Goal: Task Accomplishment & Management: Use online tool/utility

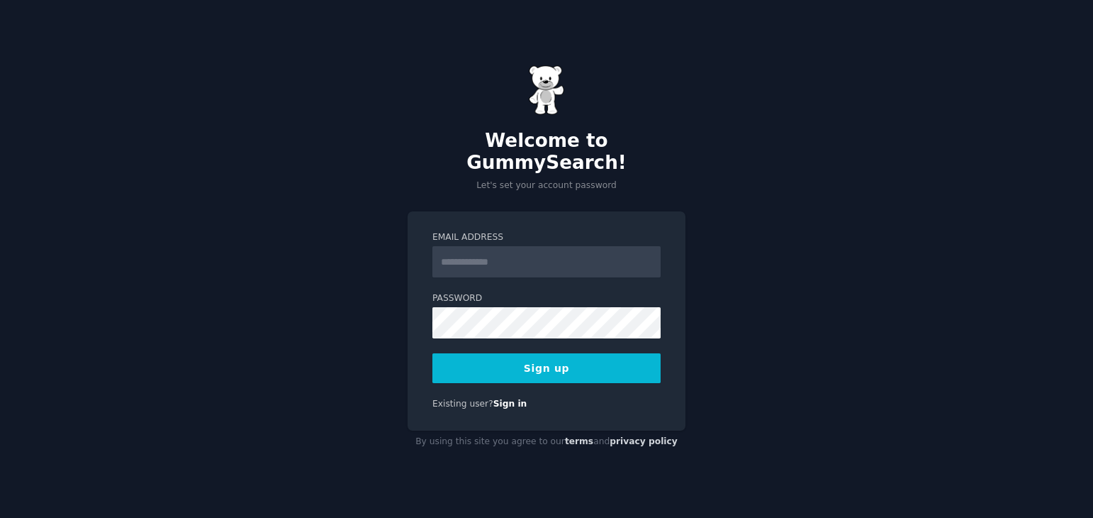
click at [490, 246] on input "Email Address" at bounding box center [546, 261] width 228 height 31
type input "**********"
click at [595, 249] on input "**********" at bounding box center [546, 261] width 228 height 31
click at [405, 298] on div "**********" at bounding box center [546, 259] width 1093 height 518
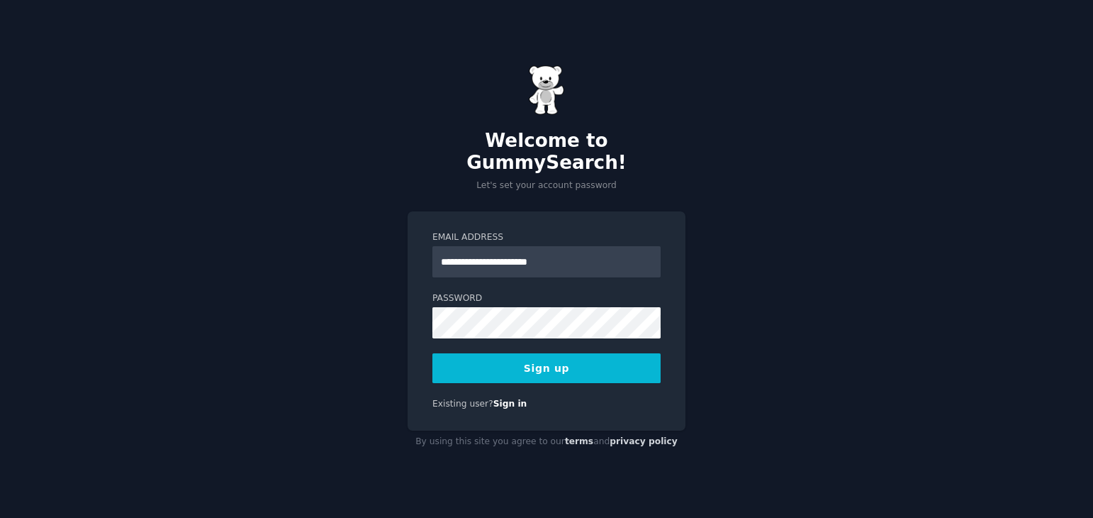
click at [345, 261] on div "**********" at bounding box center [546, 259] width 1093 height 518
click at [508, 357] on button "Sign up" at bounding box center [546, 368] width 228 height 30
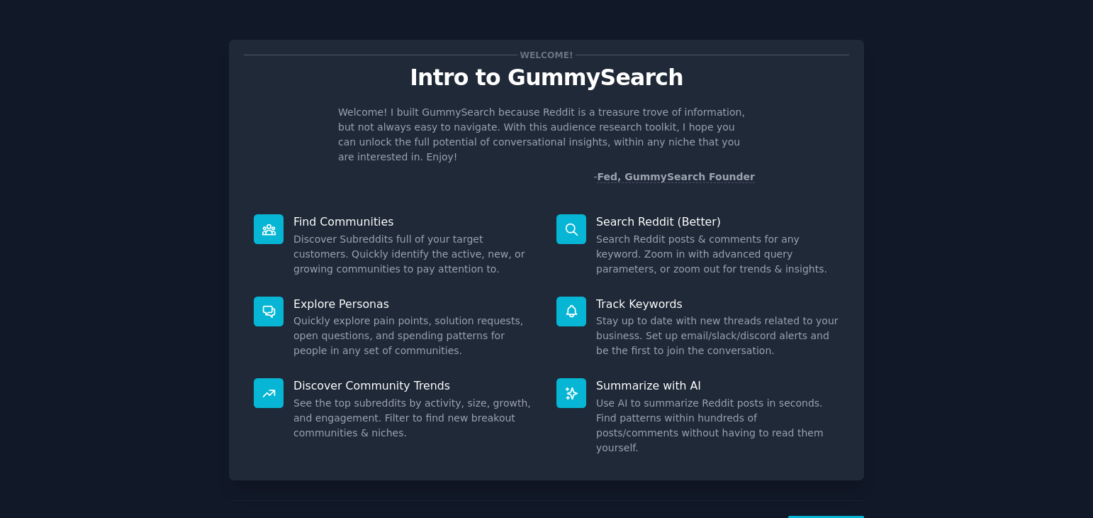
click at [604, 79] on p "Intro to GummySearch" at bounding box center [546, 77] width 605 height 25
copy p "GummySearch"
click at [525, 123] on p "Welcome! I built GummySearch because Reddit is a treasure trove of information,…" at bounding box center [546, 135] width 417 height 60
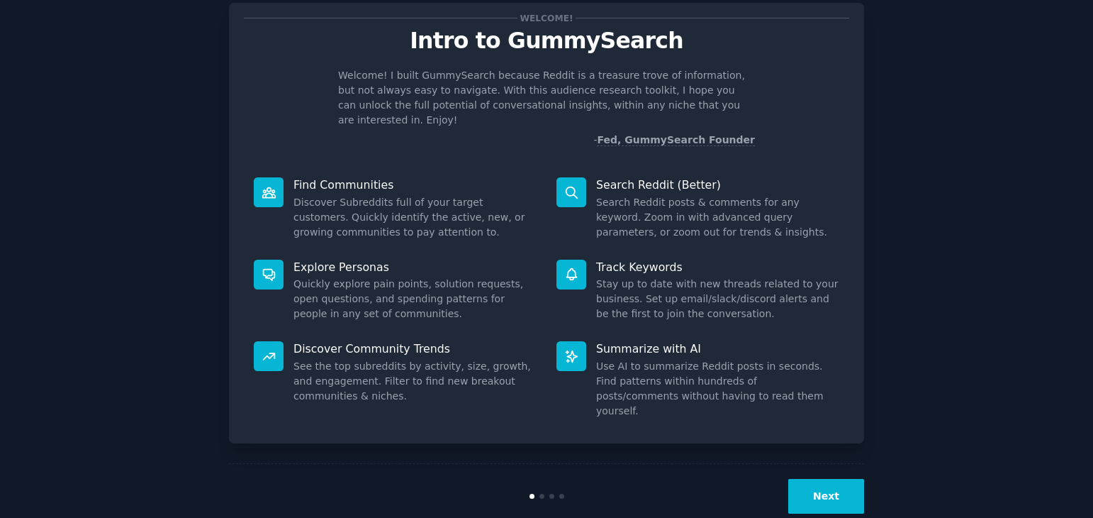
scroll to position [38, 0]
click at [830, 478] on button "Next" at bounding box center [826, 495] width 76 height 35
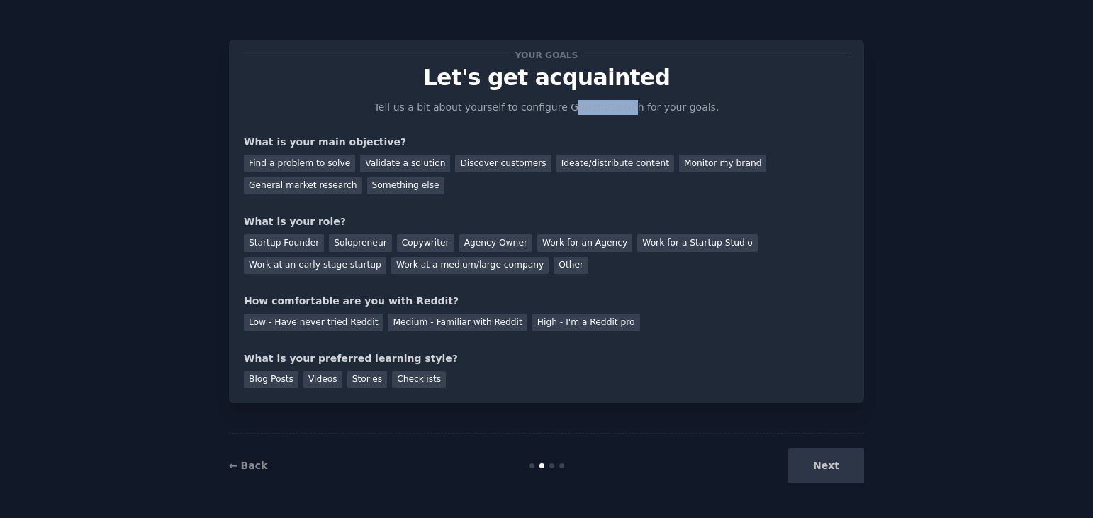
drag, startPoint x: 574, startPoint y: 108, endPoint x: 647, endPoint y: 108, distance: 73.0
click at [630, 108] on p "Tell us a bit about yourself to configure GummySearch for your goals." at bounding box center [546, 107] width 357 height 15
click at [649, 108] on p "Tell us a bit about yourself to configure GummySearch for your goals." at bounding box center [546, 107] width 357 height 15
click at [688, 111] on p "Tell us a bit about yourself to configure GummySearch for your goals." at bounding box center [546, 107] width 357 height 15
click at [653, 111] on p "Tell us a bit about yourself to configure GummySearch for your goals." at bounding box center [546, 107] width 357 height 15
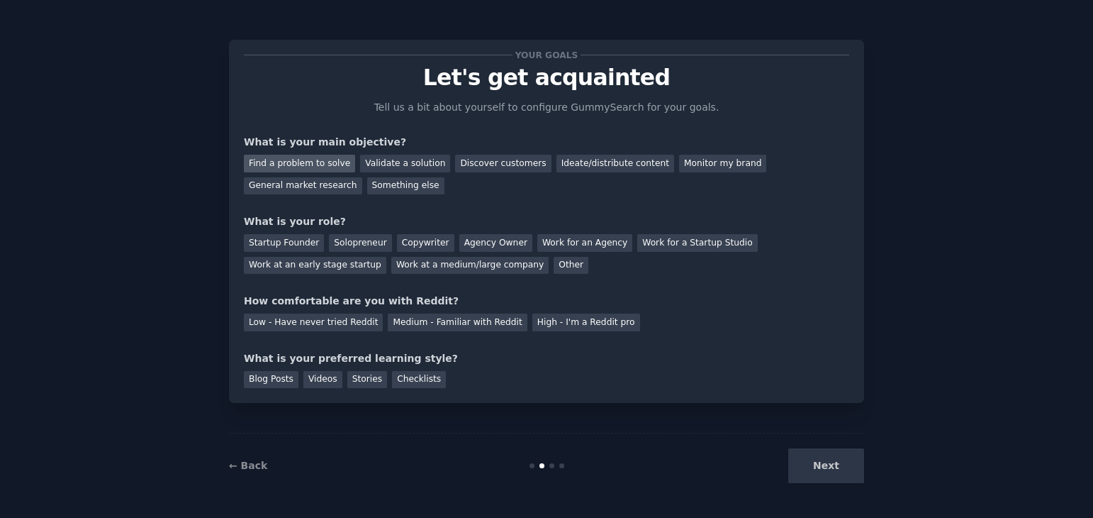
click at [310, 160] on div "Find a problem to solve" at bounding box center [299, 164] width 111 height 18
click at [837, 469] on div "Next" at bounding box center [758, 465] width 212 height 35
click at [335, 267] on div "Work at an early stage startup" at bounding box center [315, 266] width 143 height 18
click at [335, 268] on div "Work at an early stage startup" at bounding box center [315, 266] width 143 height 18
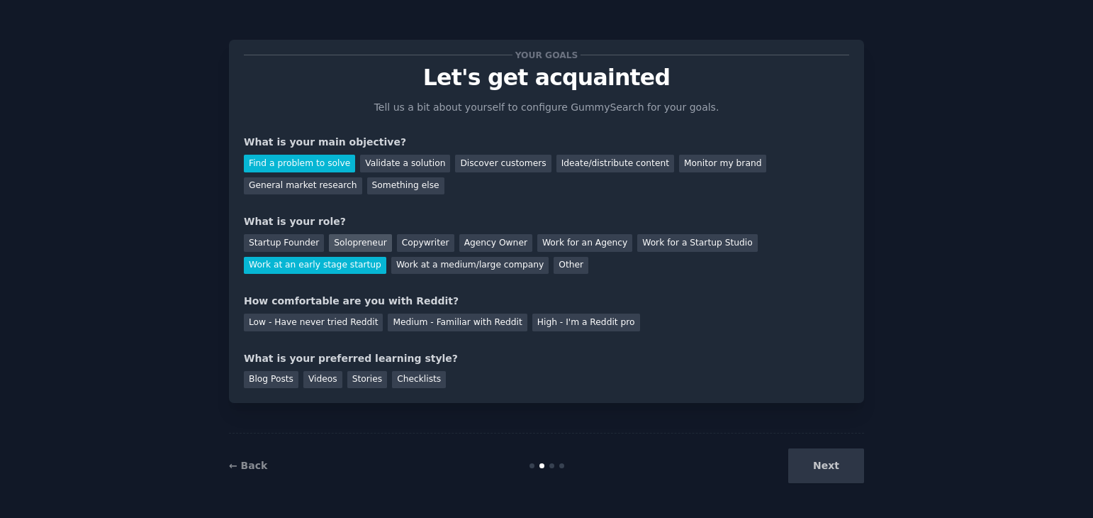
click at [361, 235] on div "Solopreneur" at bounding box center [360, 243] width 62 height 18
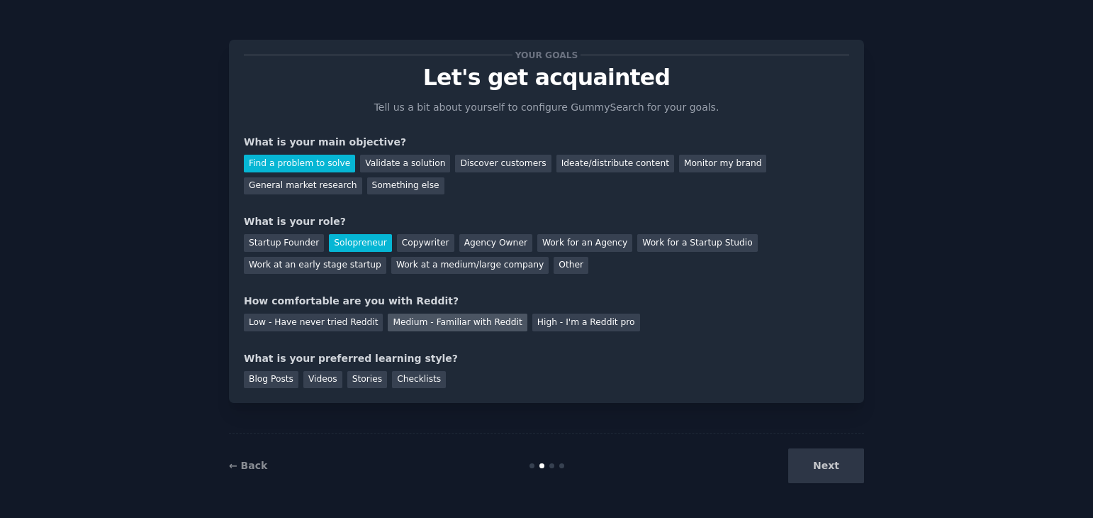
click at [457, 327] on div "Medium - Familiar with Reddit" at bounding box center [457, 322] width 139 height 18
click at [269, 376] on div "Blog Posts" at bounding box center [271, 380] width 55 height 18
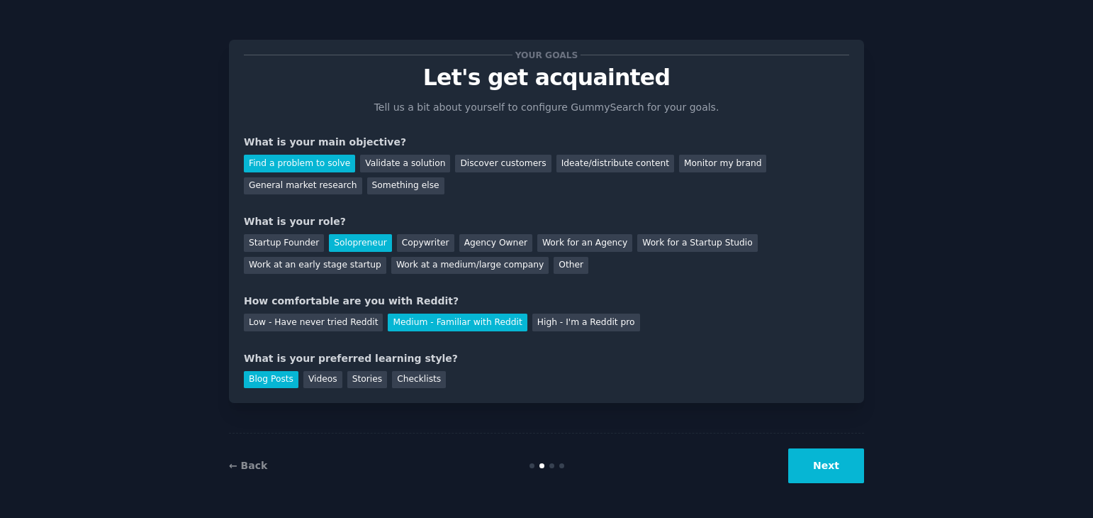
click at [847, 469] on button "Next" at bounding box center [826, 465] width 76 height 35
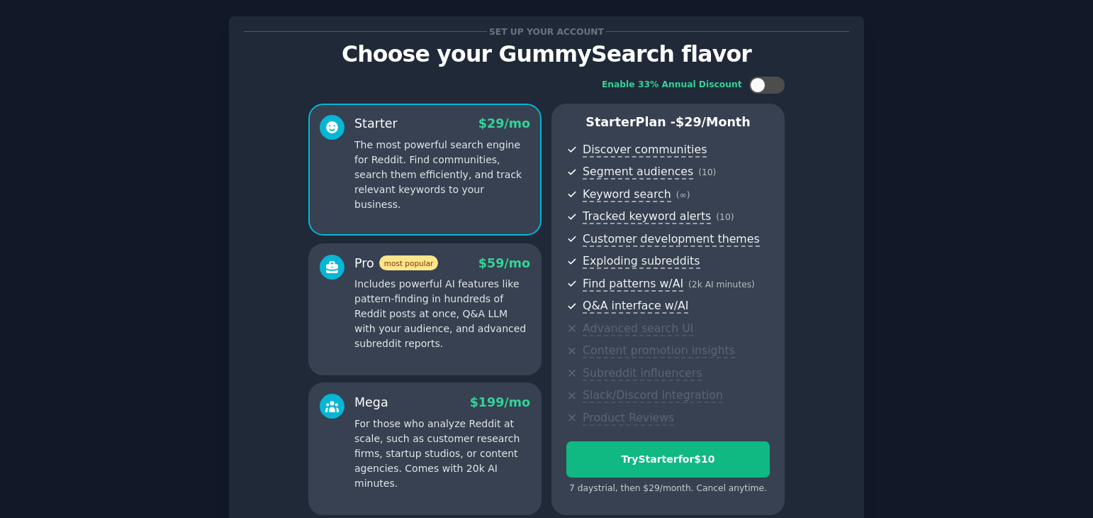
scroll to position [155, 0]
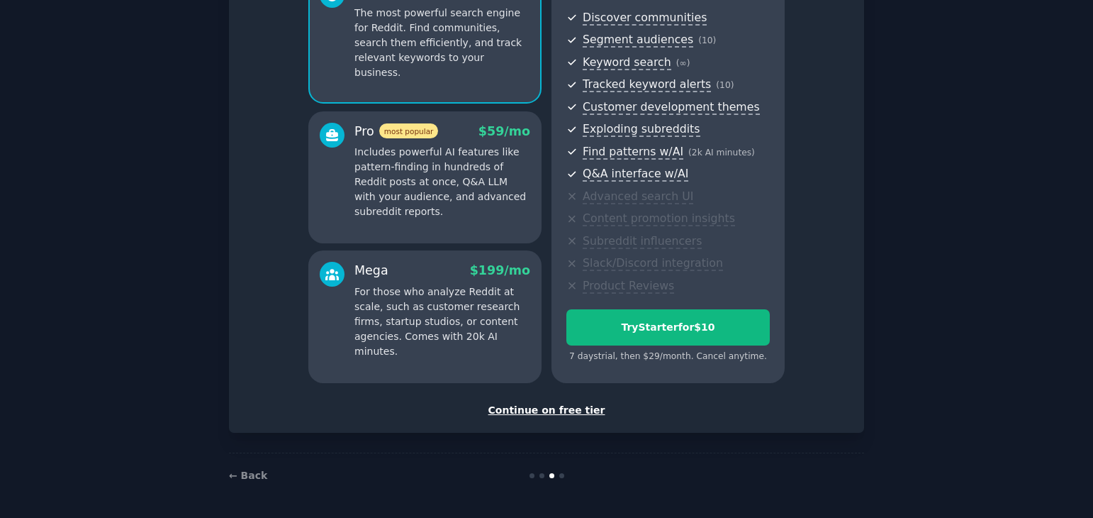
drag, startPoint x: 459, startPoint y: 198, endPoint x: 474, endPoint y: 189, distance: 16.5
click at [460, 198] on p "Includes powerful AI features like pattern-finding in hundreds of Reddit posts …" at bounding box center [442, 182] width 176 height 74
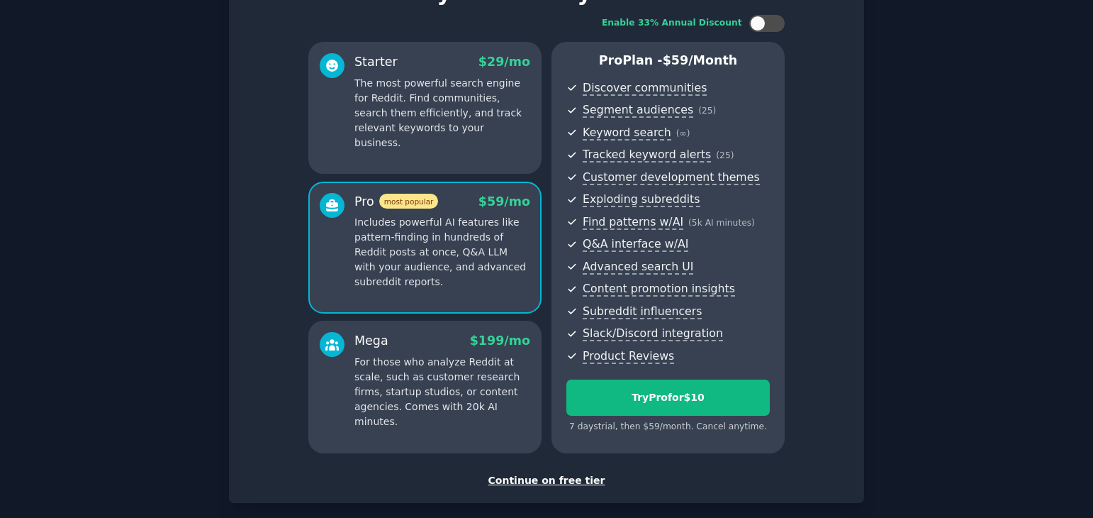
scroll to position [0, 0]
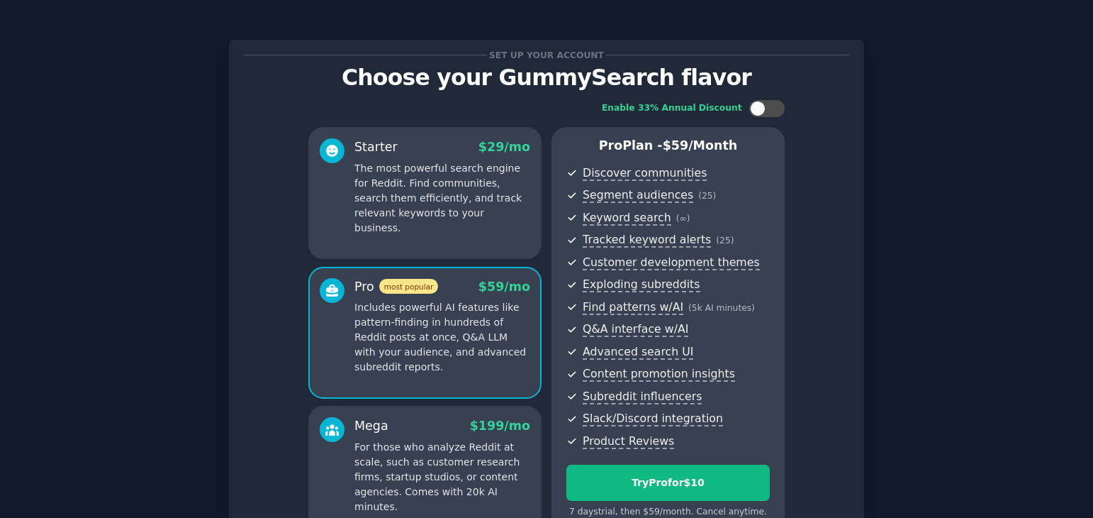
click at [449, 173] on p "The most powerful search engine for Reddit. Find communities, search them effic…" at bounding box center [442, 198] width 176 height 74
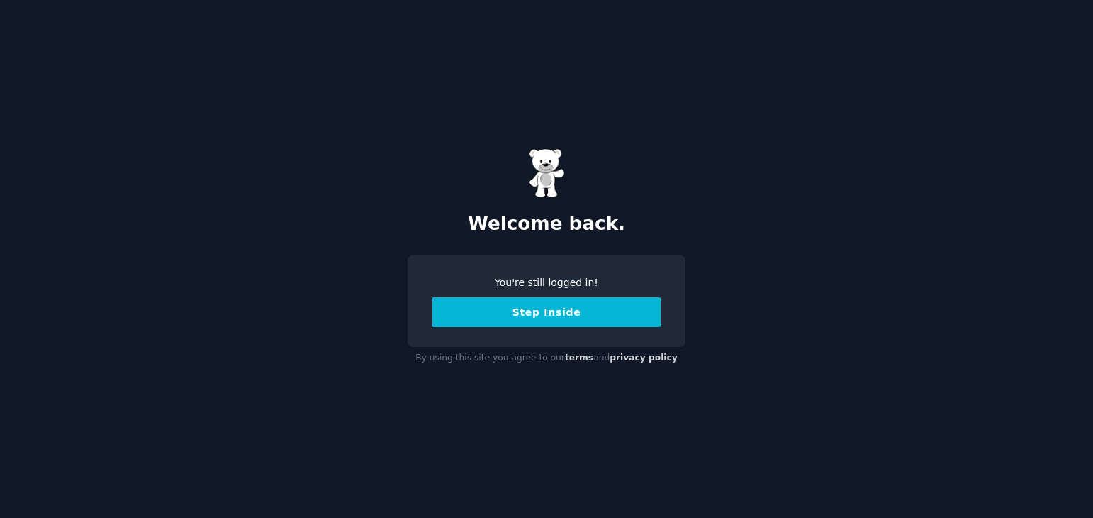
click at [542, 313] on button "Step Inside" at bounding box center [546, 312] width 228 height 30
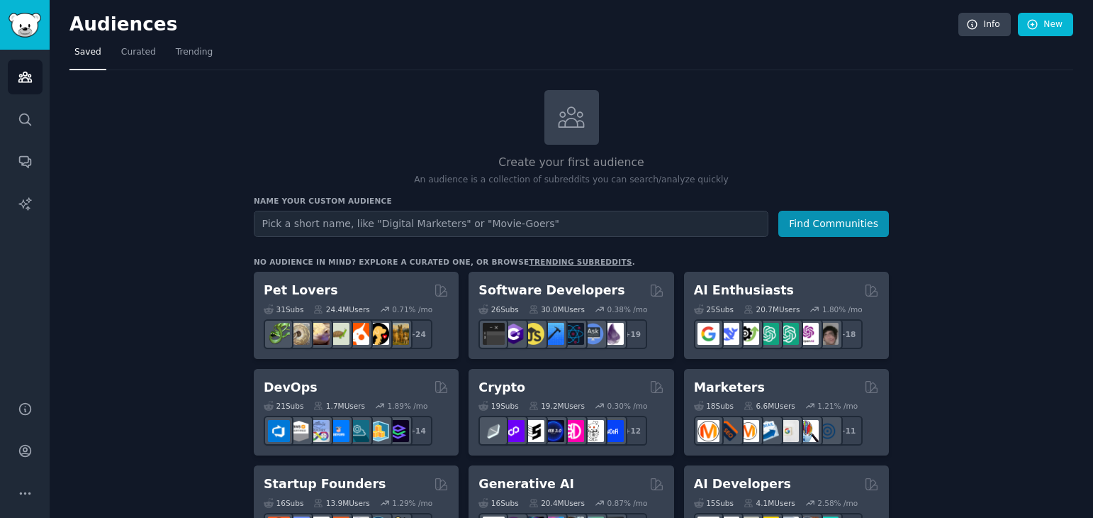
click at [141, 49] on span "Curated" at bounding box center [138, 52] width 35 height 13
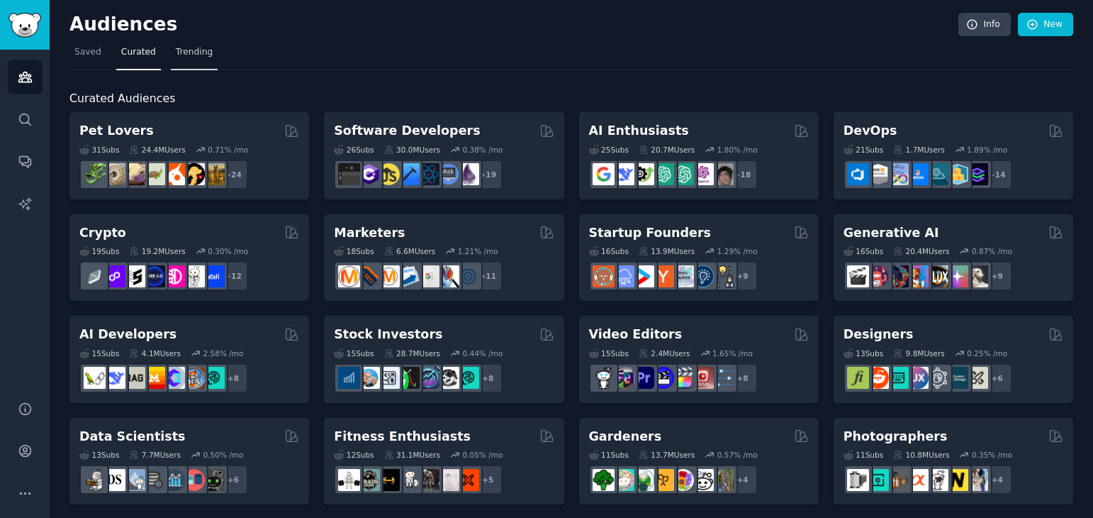
click at [181, 56] on span "Trending" at bounding box center [194, 52] width 37 height 13
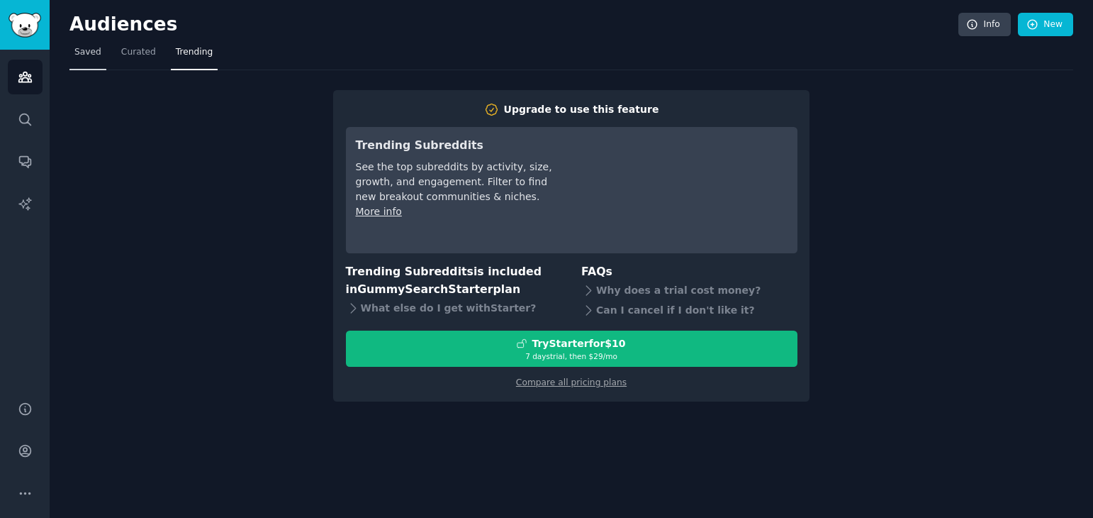
click at [91, 56] on span "Saved" at bounding box center [87, 52] width 27 height 13
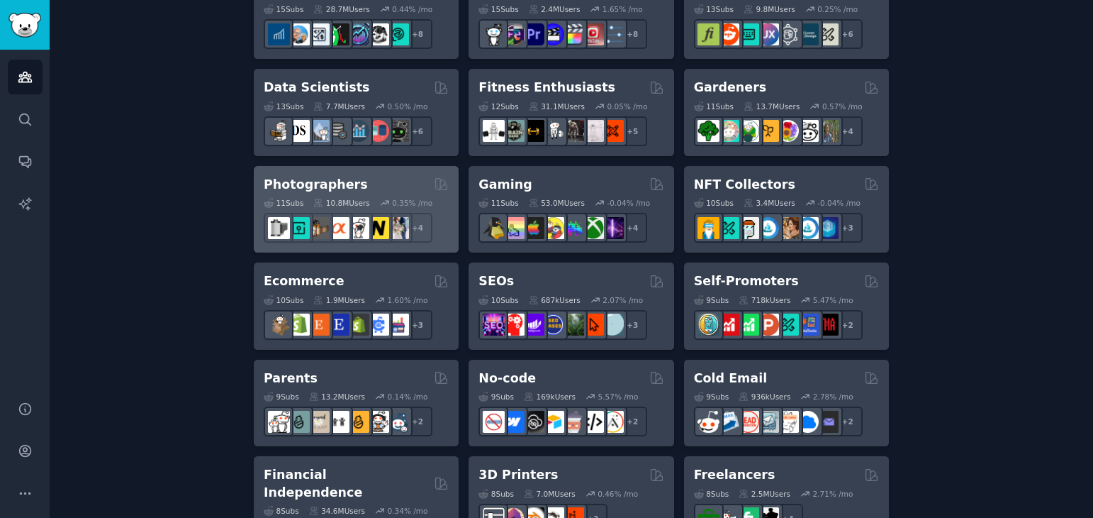
scroll to position [593, 0]
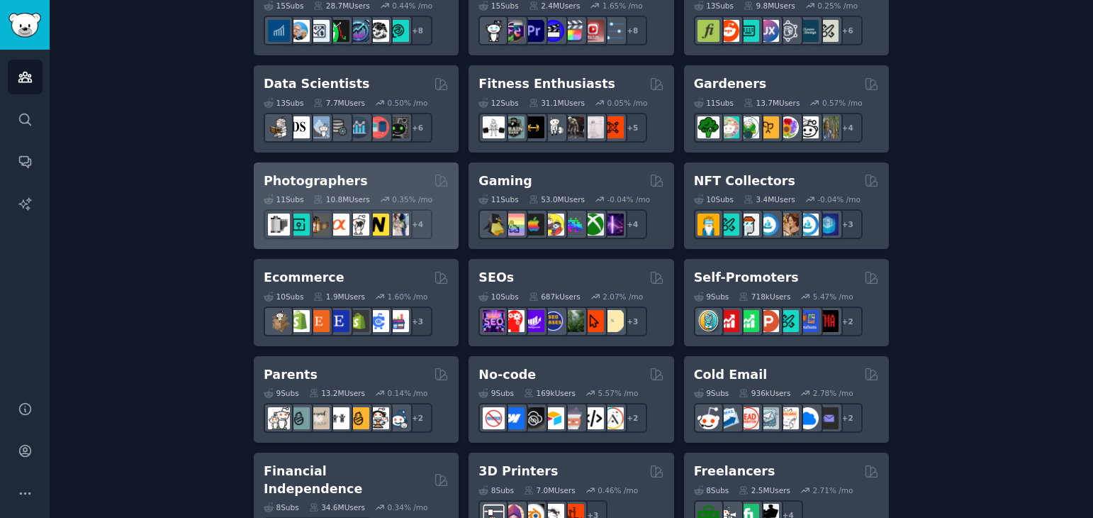
click at [403, 179] on div "Photographers" at bounding box center [356, 181] width 185 height 18
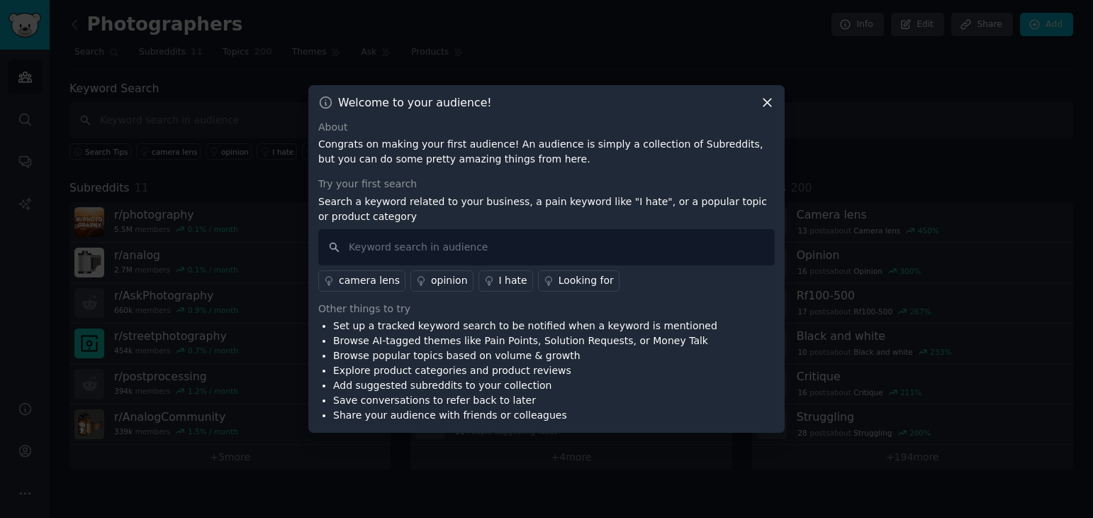
click at [772, 102] on icon at bounding box center [767, 102] width 15 height 15
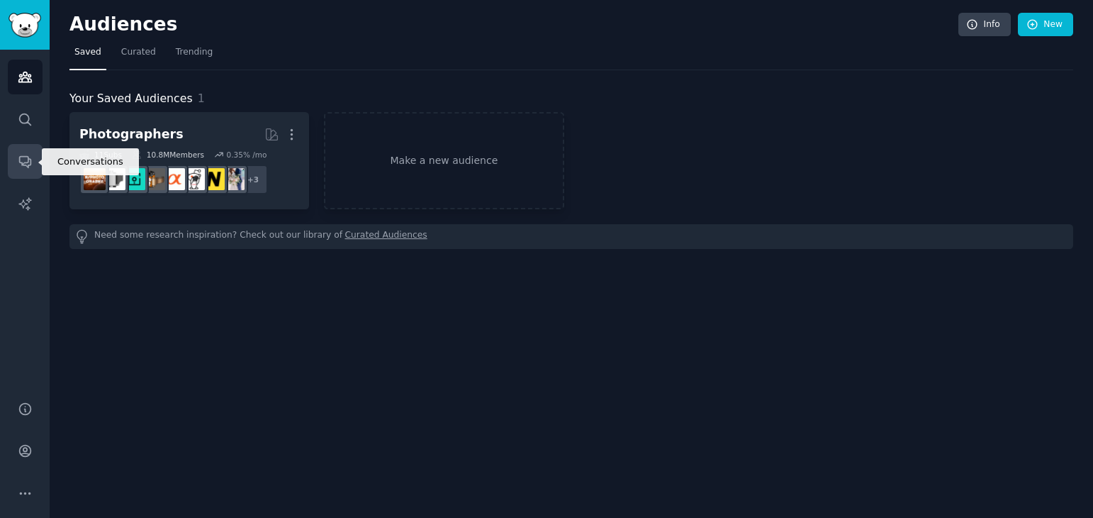
click at [22, 163] on icon "Sidebar" at bounding box center [24, 162] width 11 height 11
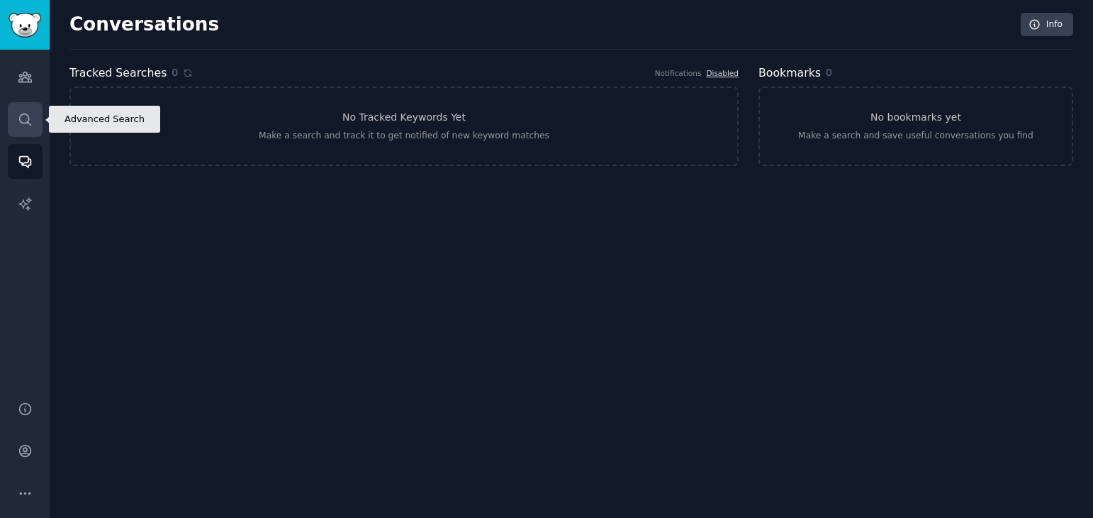
click at [18, 116] on icon "Sidebar" at bounding box center [25, 119] width 15 height 15
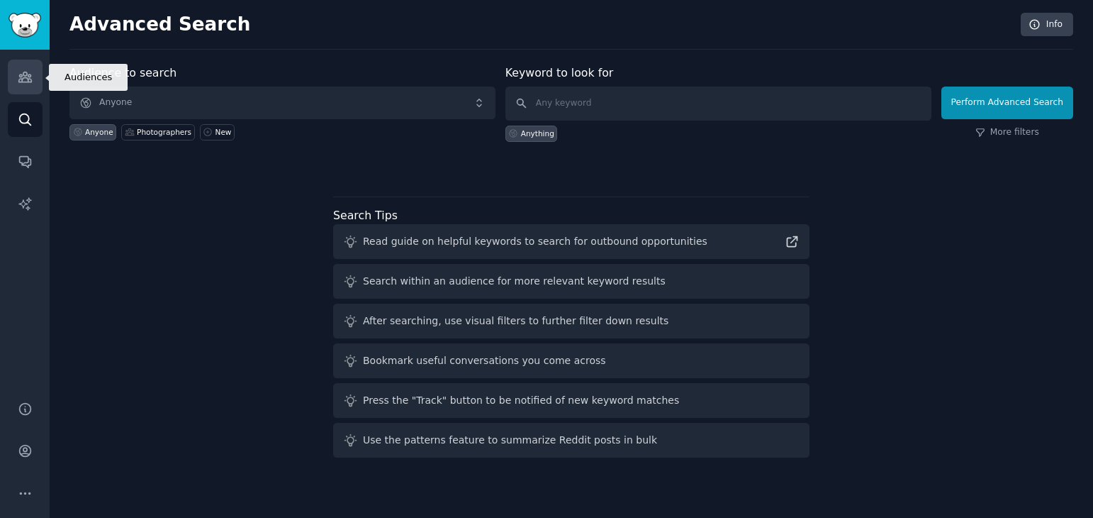
click at [28, 83] on icon "Sidebar" at bounding box center [25, 76] width 15 height 15
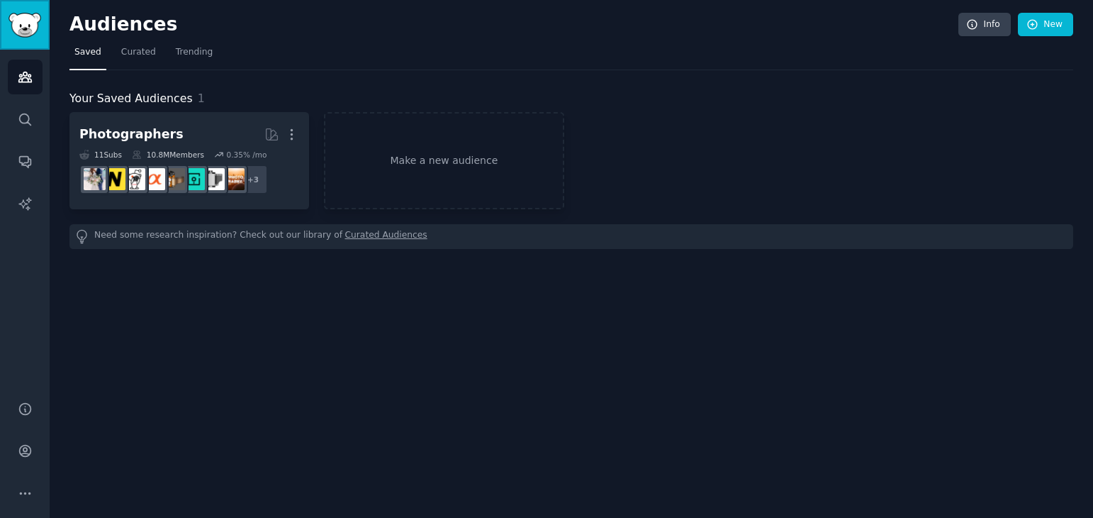
click at [31, 26] on img "Sidebar" at bounding box center [25, 25] width 33 height 25
click at [1044, 26] on link "New" at bounding box center [1045, 25] width 55 height 24
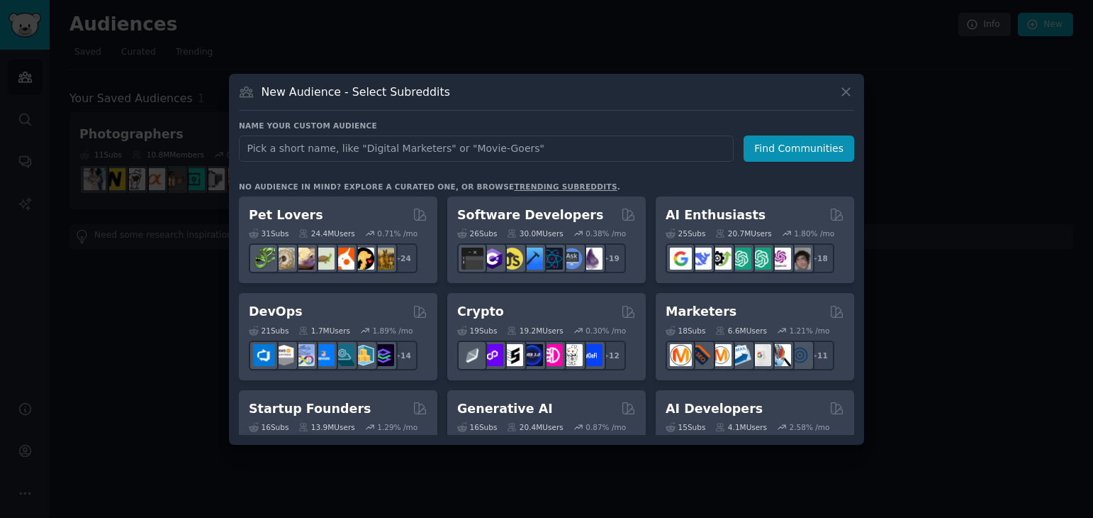
click at [566, 53] on div at bounding box center [546, 259] width 1093 height 518
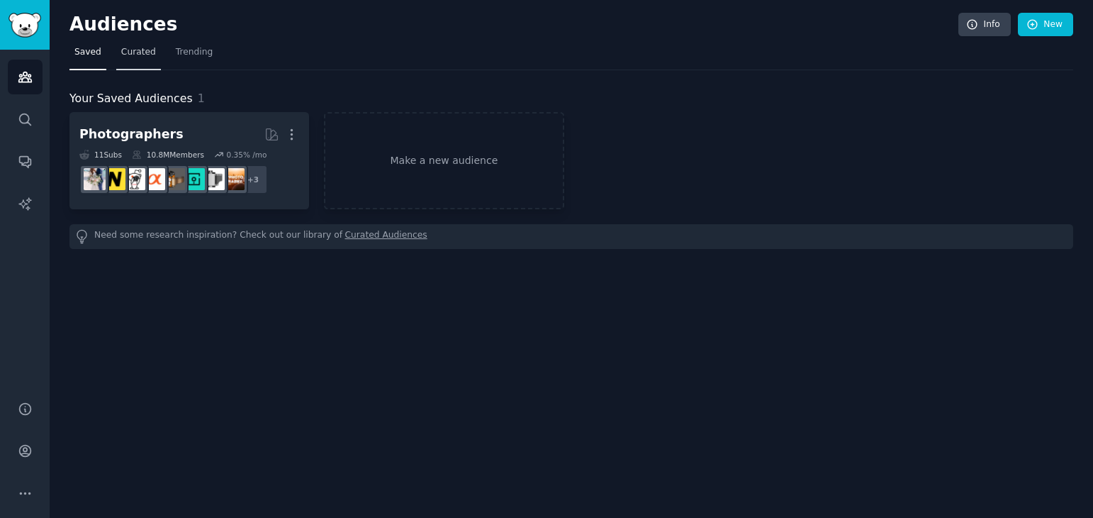
click at [142, 52] on span "Curated" at bounding box center [138, 52] width 35 height 13
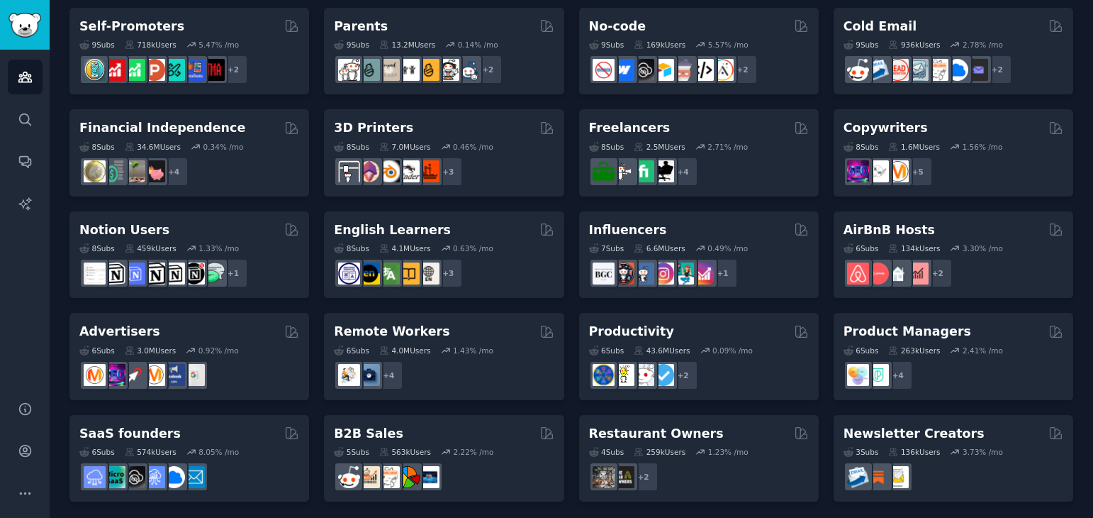
scroll to position [617, 0]
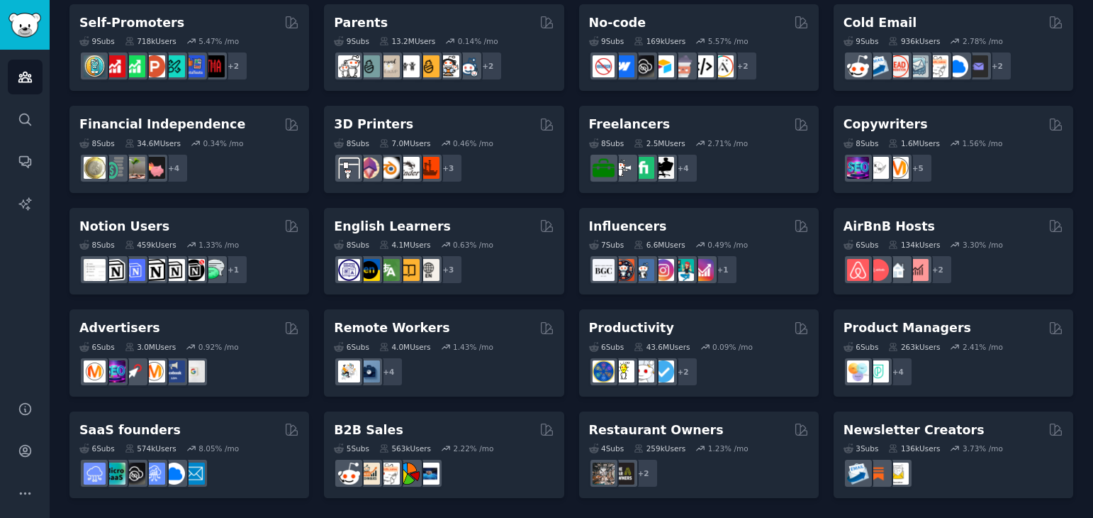
click at [640, 233] on h2 "Influencers" at bounding box center [628, 227] width 78 height 18
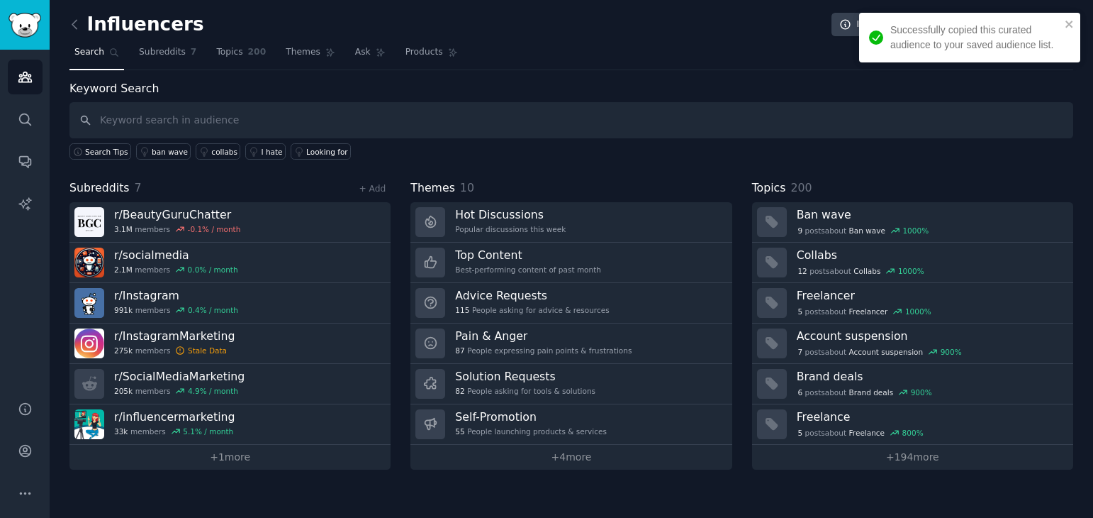
click at [202, 118] on input "text" at bounding box center [571, 120] width 1004 height 36
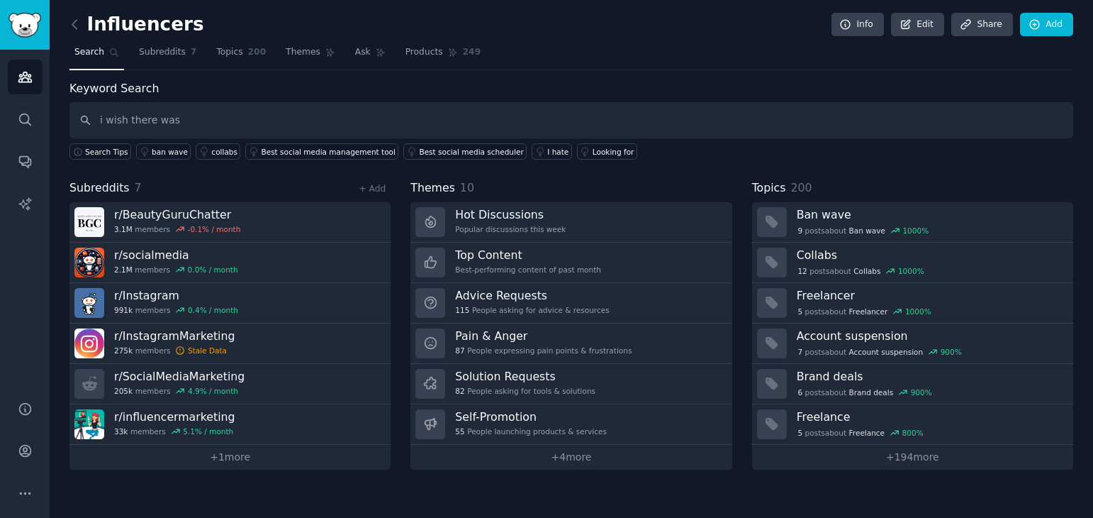
type input "i wish there was"
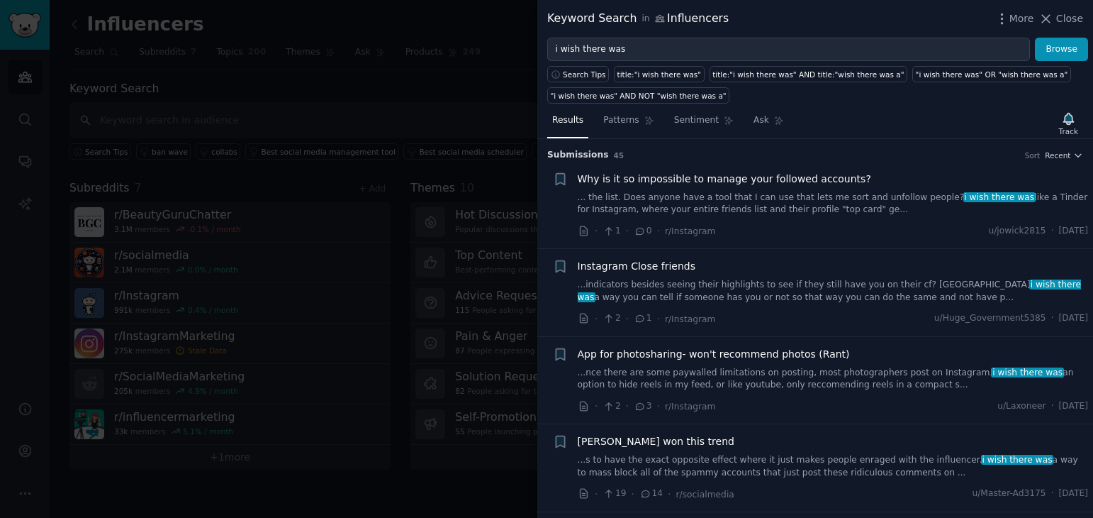
click at [656, 182] on span "Why is it so impossible to manage your followed accounts?" at bounding box center [725, 179] width 294 height 15
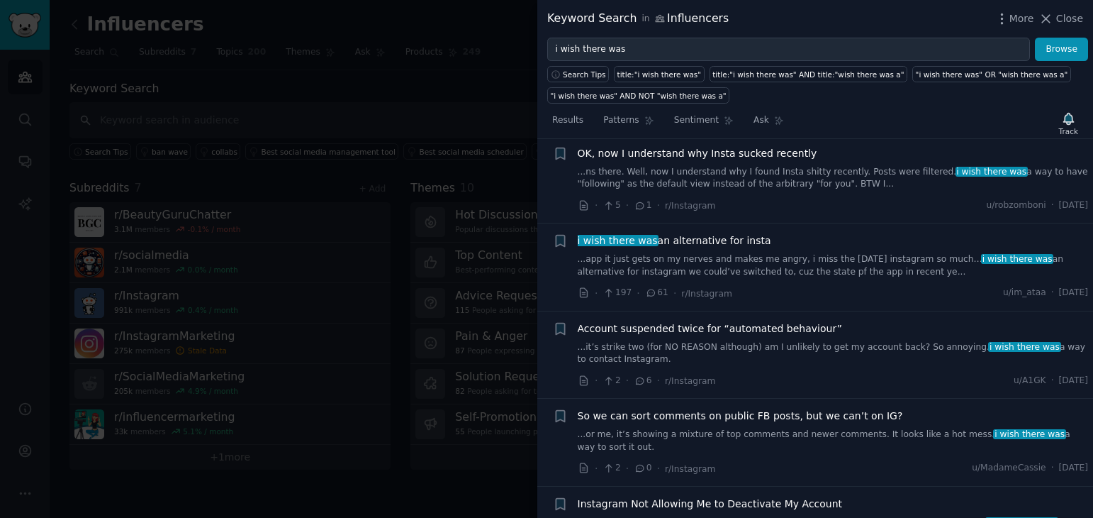
scroll to position [1008, 0]
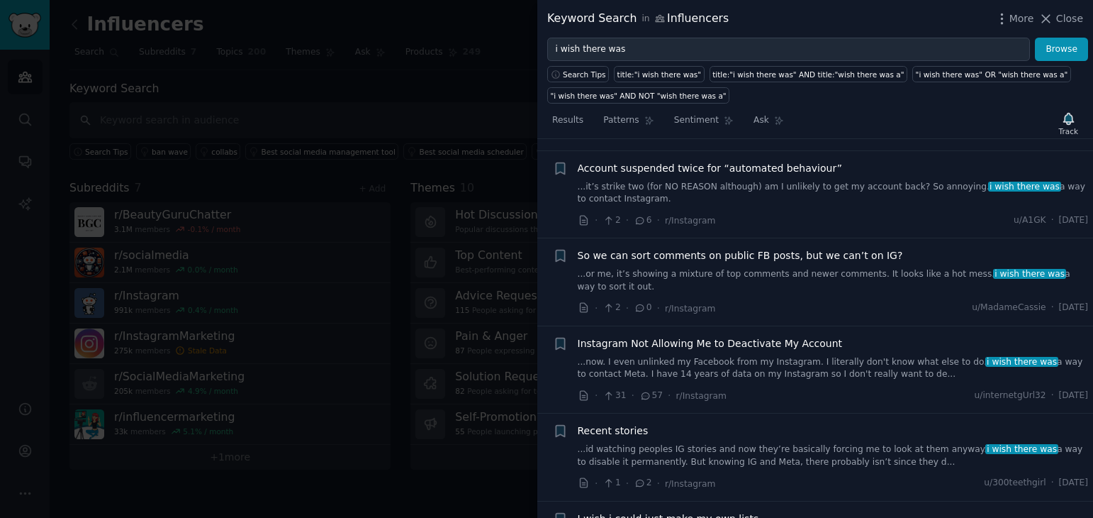
drag, startPoint x: 409, startPoint y: 180, endPoint x: 1090, endPoint y: 56, distance: 692.5
click at [410, 180] on div at bounding box center [546, 259] width 1093 height 518
click at [408, 149] on div at bounding box center [546, 259] width 1093 height 518
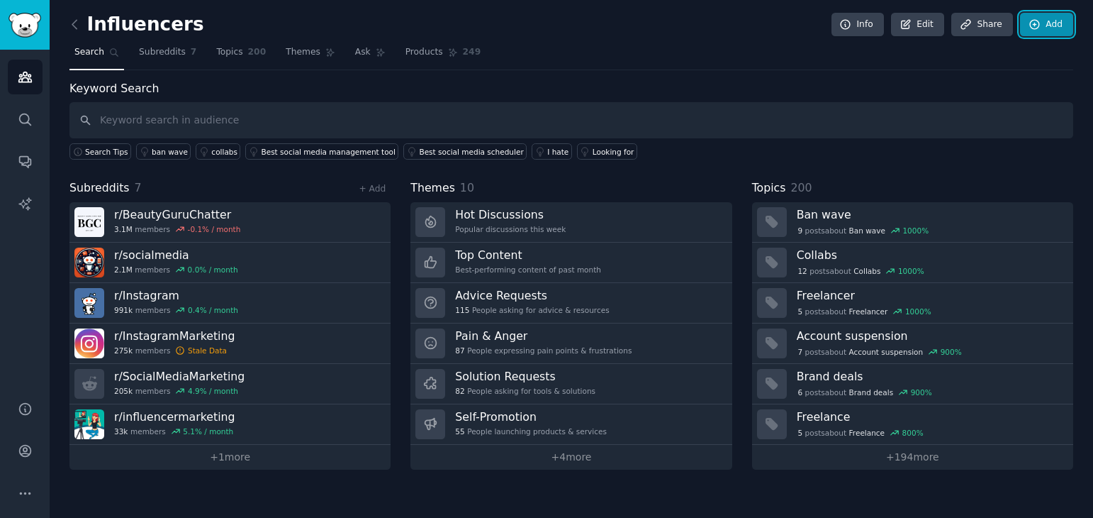
click at [1047, 20] on link "Add" at bounding box center [1046, 25] width 53 height 24
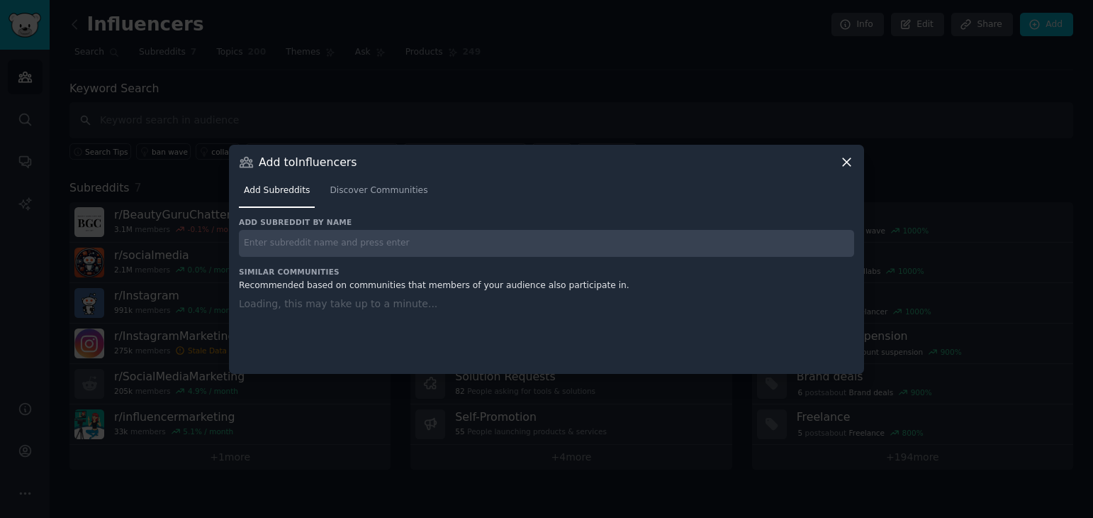
click at [471, 96] on div at bounding box center [546, 259] width 1093 height 518
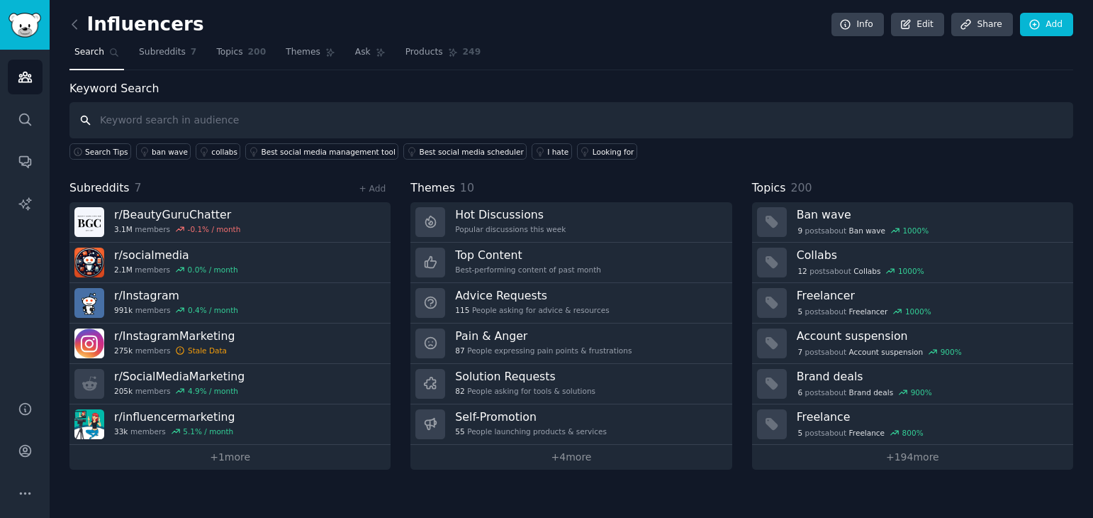
click at [209, 123] on input "text" at bounding box center [571, 120] width 1004 height 36
click at [99, 52] on span "Search" at bounding box center [89, 52] width 30 height 13
click at [70, 23] on icon at bounding box center [74, 24] width 15 height 15
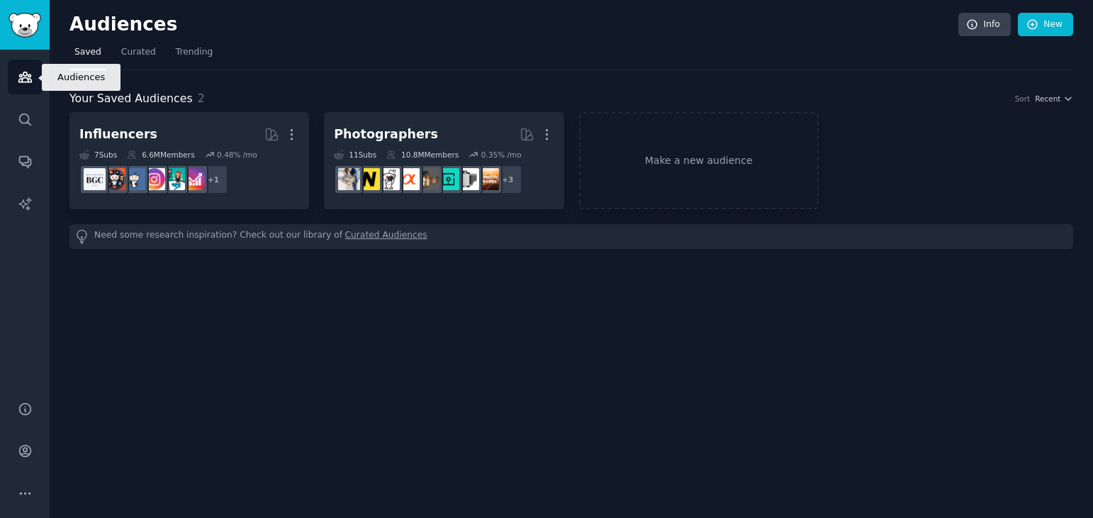
click at [19, 76] on icon "Sidebar" at bounding box center [25, 76] width 15 height 15
drag, startPoint x: 133, startPoint y: 51, endPoint x: 141, endPoint y: 57, distance: 9.6
click at [133, 51] on span "Curated" at bounding box center [138, 52] width 35 height 13
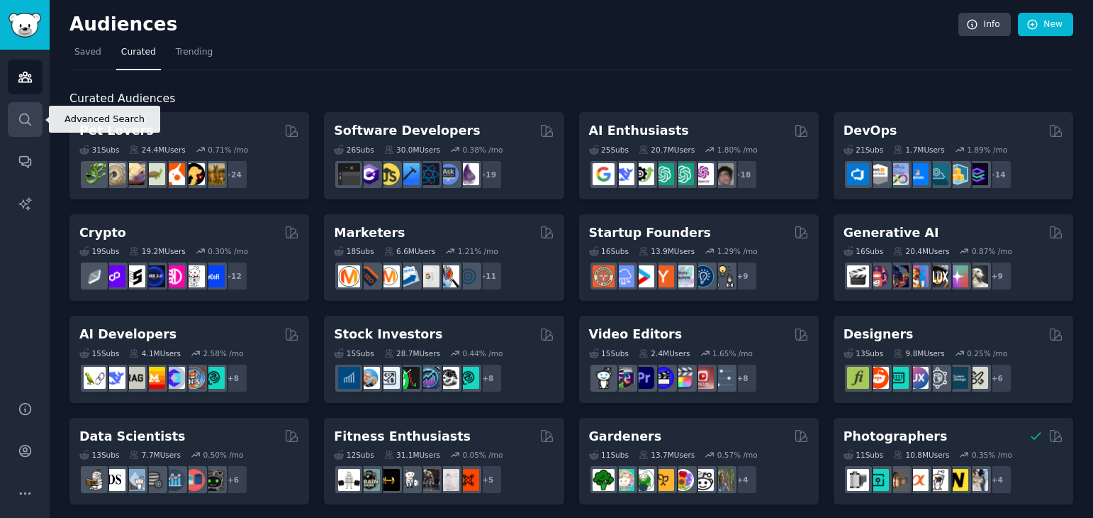
click at [28, 130] on link "Search" at bounding box center [25, 119] width 35 height 35
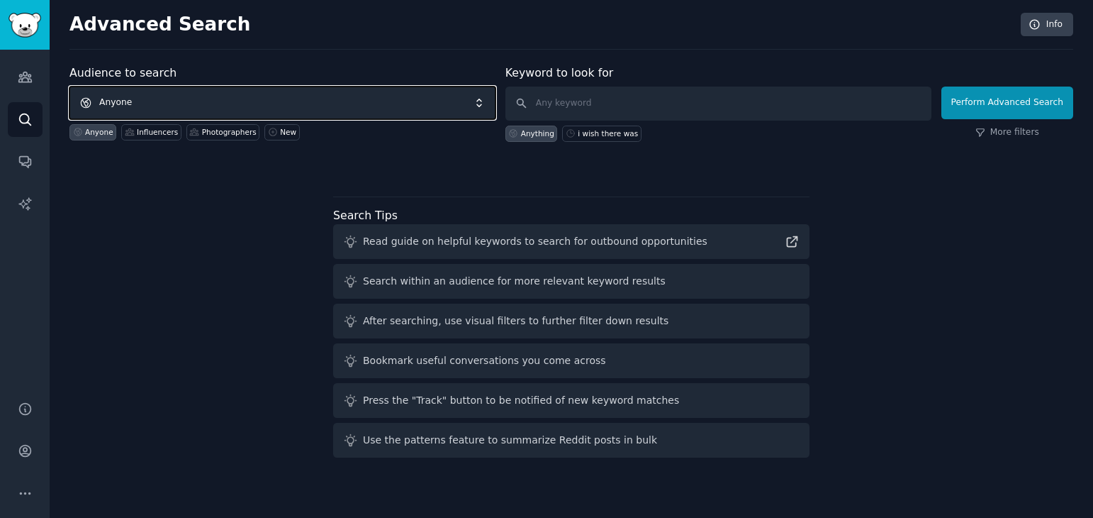
click at [204, 101] on span "Anyone" at bounding box center [282, 102] width 426 height 33
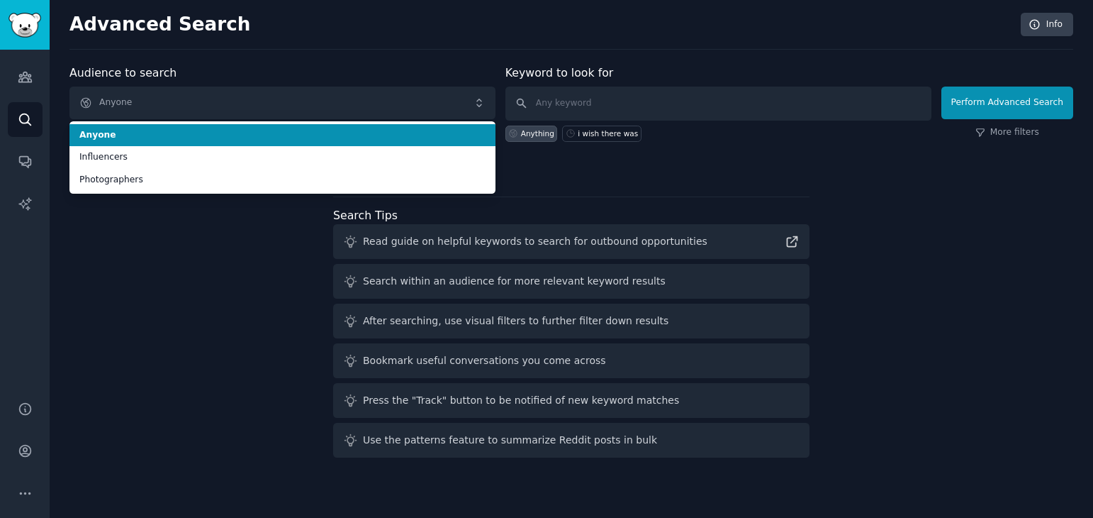
click at [130, 140] on span "Anyone" at bounding box center [282, 135] width 406 height 13
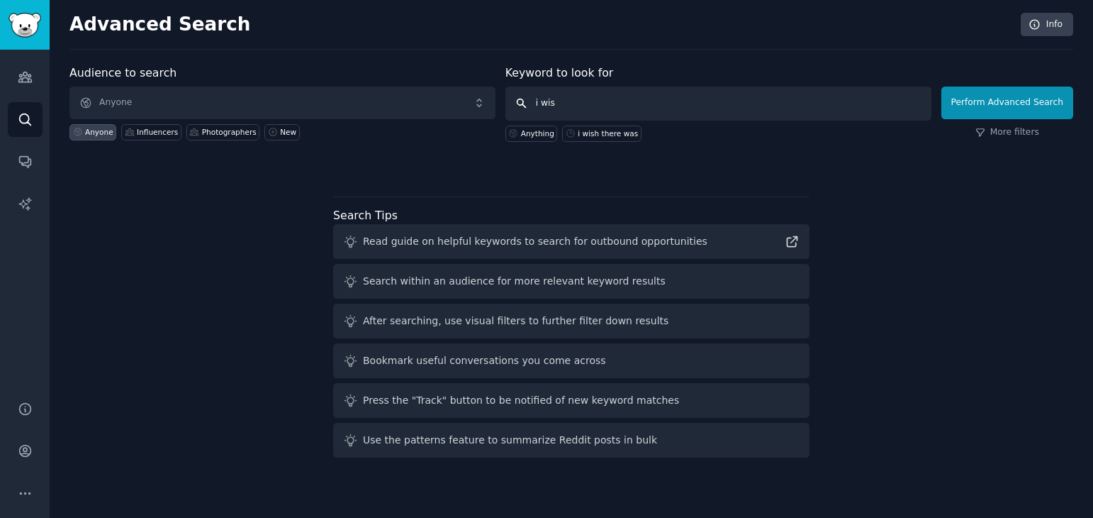
type input "i wish"
type input "I hate"
click button "Perform Advanced Search" at bounding box center [1008, 102] width 132 height 33
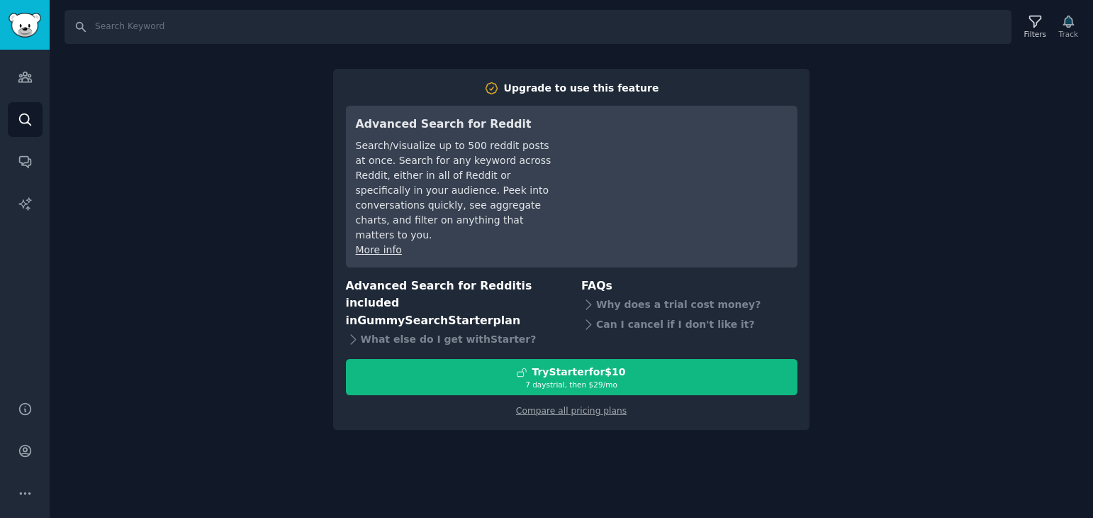
click at [369, 244] on link "More info" at bounding box center [379, 249] width 46 height 11
